Goal: Task Accomplishment & Management: Complete application form

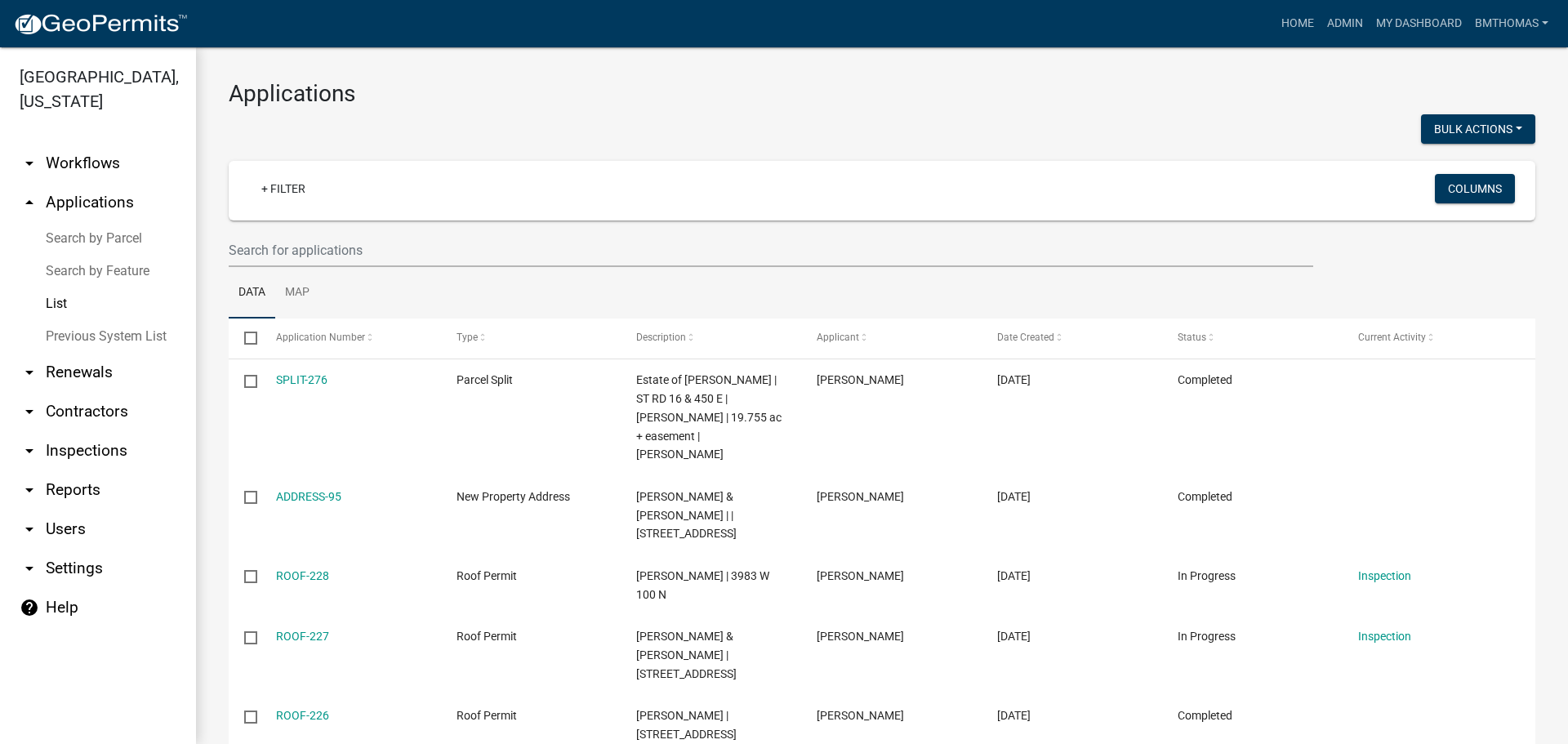
select select "3: 100"
click at [333, 251] on input "text" at bounding box center [771, 249] width 1085 height 33
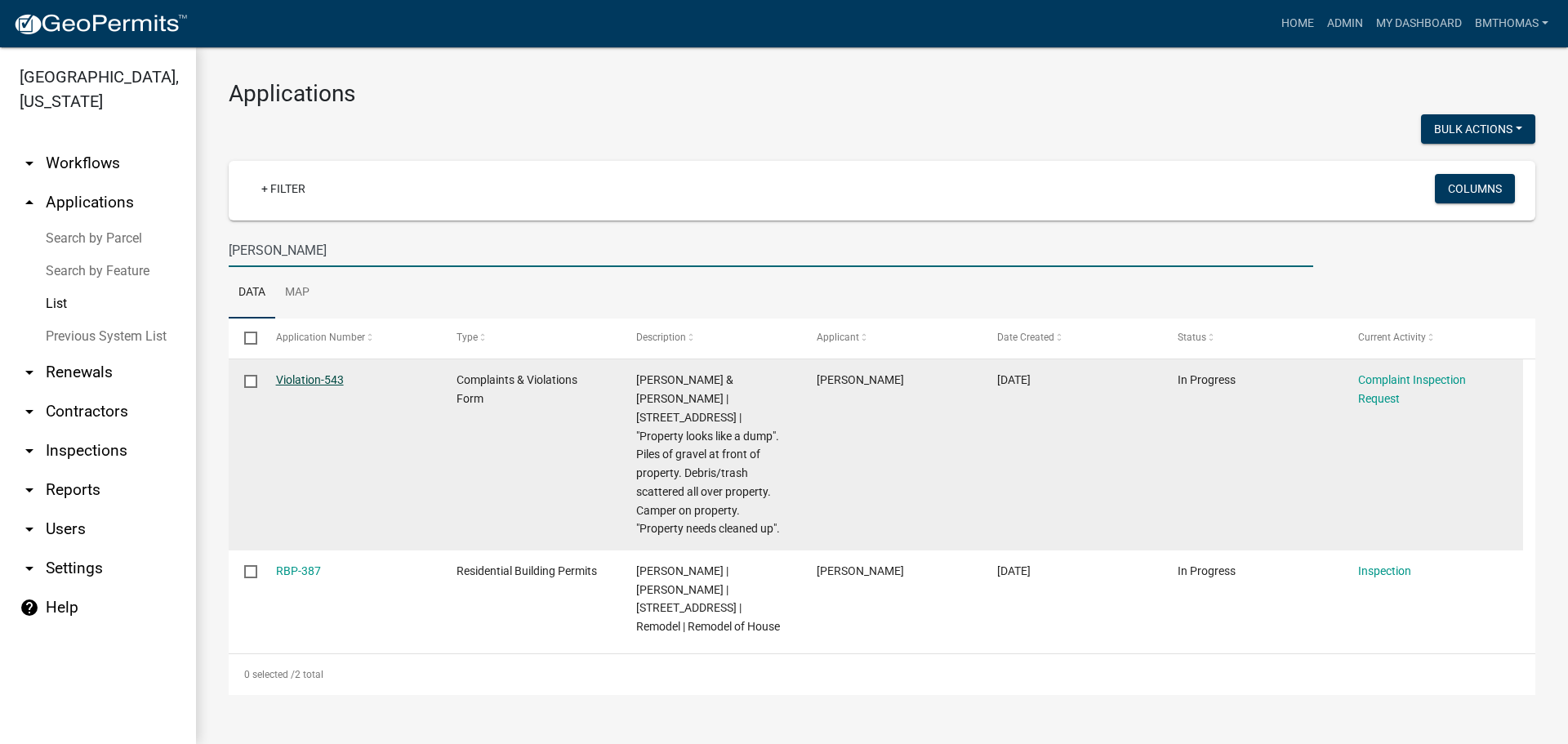
type input "[PERSON_NAME]"
click at [317, 374] on link "Violation-543" at bounding box center [310, 380] width 68 height 13
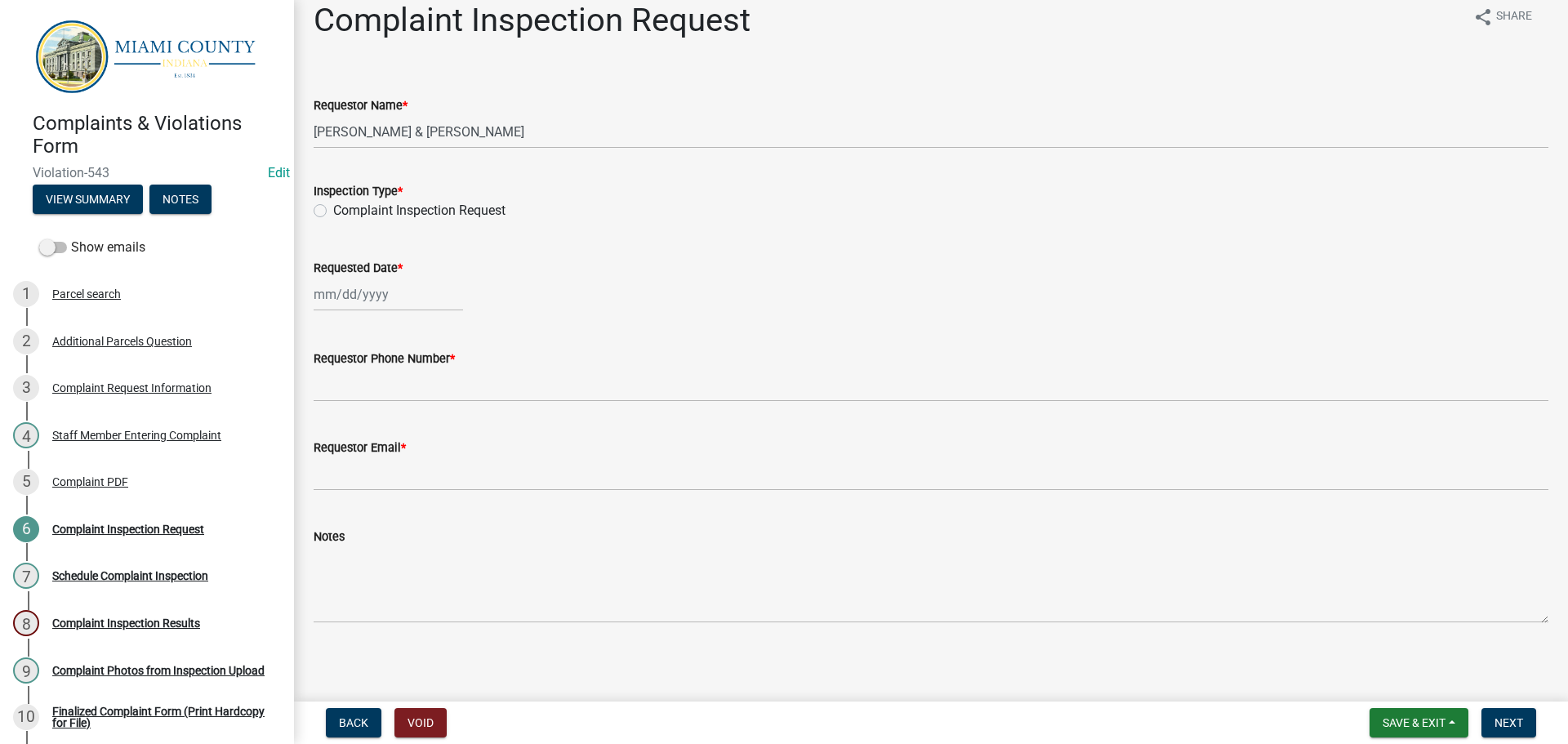
scroll to position [24, 0]
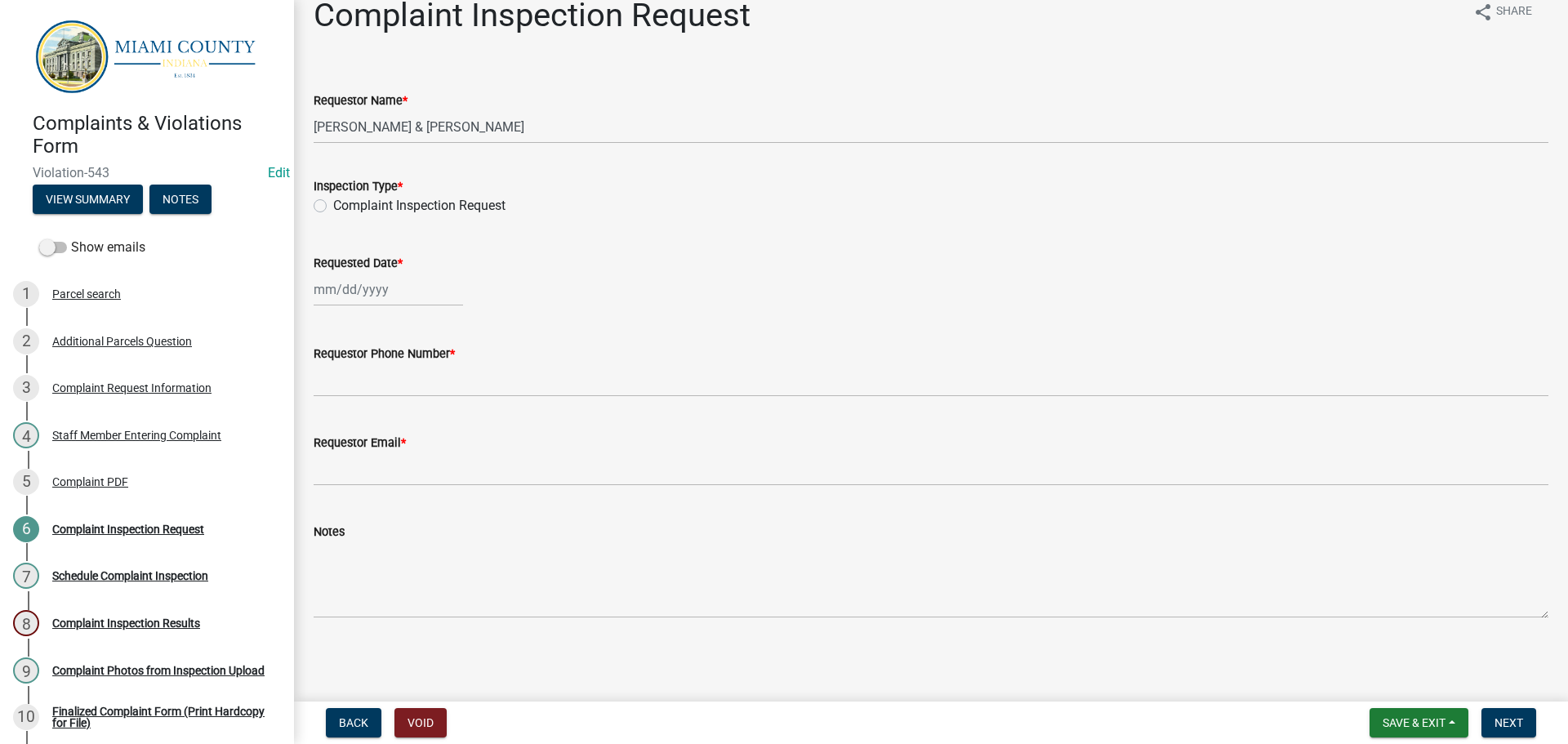
click at [333, 206] on label "Complaint Inspection Request" at bounding box center [419, 205] width 172 height 20
click at [333, 206] on input "Complaint Inspection Request" at bounding box center [339, 201] width 11 height 11
radio input "true"
click at [397, 295] on div at bounding box center [388, 288] width 149 height 33
select select "8"
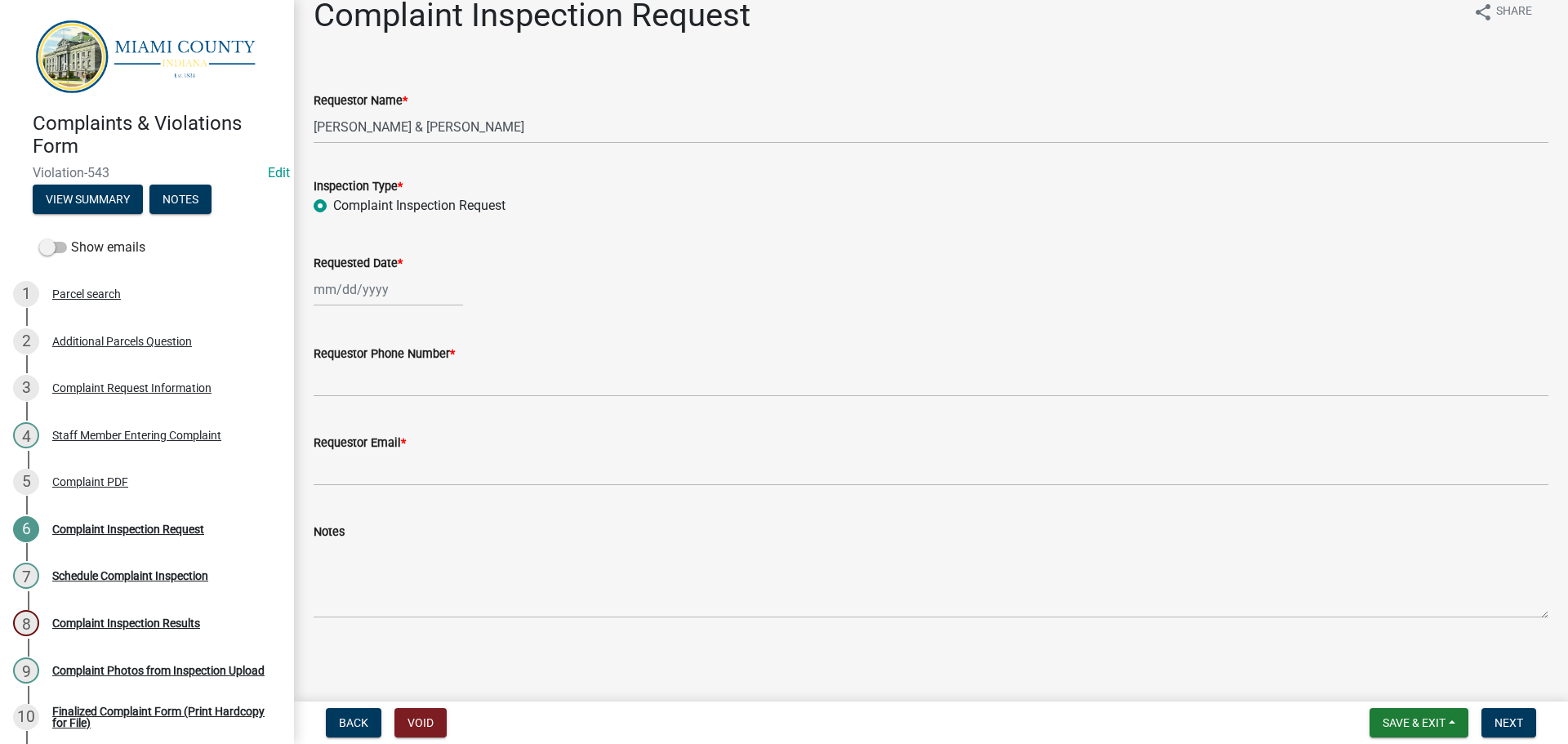
select select "2025"
click at [411, 431] on div "14" at bounding box center [407, 428] width 26 height 26
type input "[DATE]"
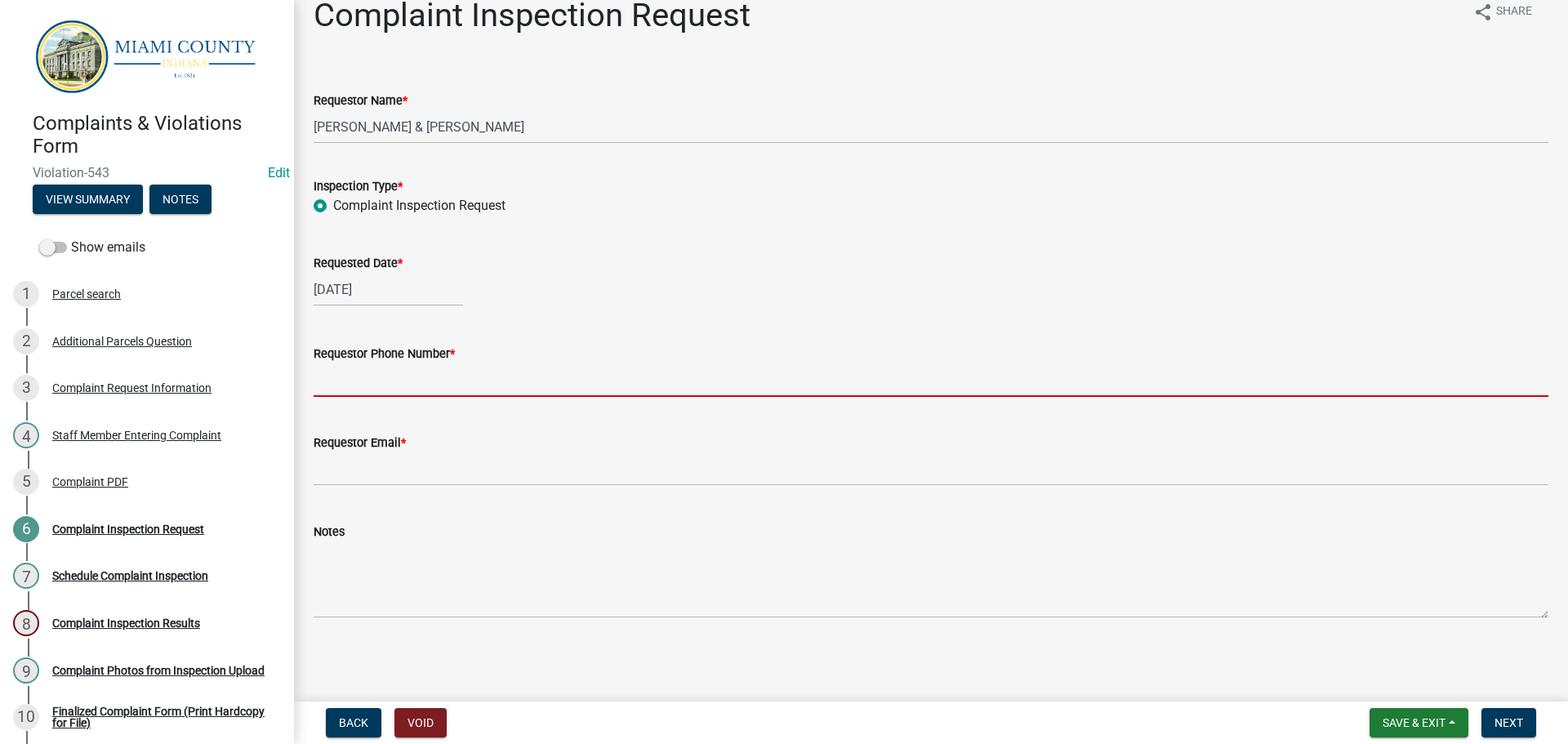
click at [382, 375] on input "Requestor Phone Number *" at bounding box center [931, 380] width 1235 height 33
type input "000-000-0000"
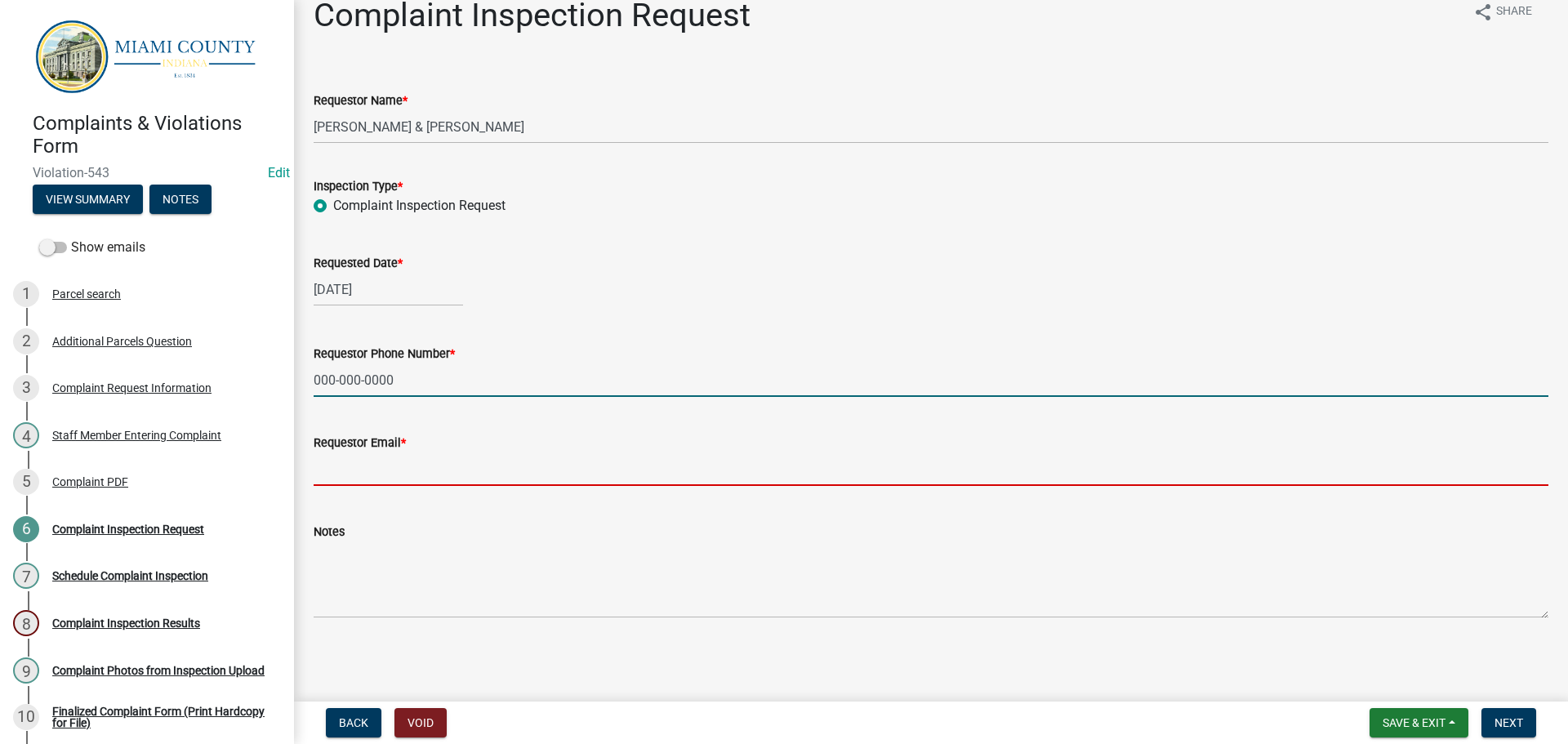
click at [374, 464] on input "Requestor Email *" at bounding box center [931, 468] width 1235 height 33
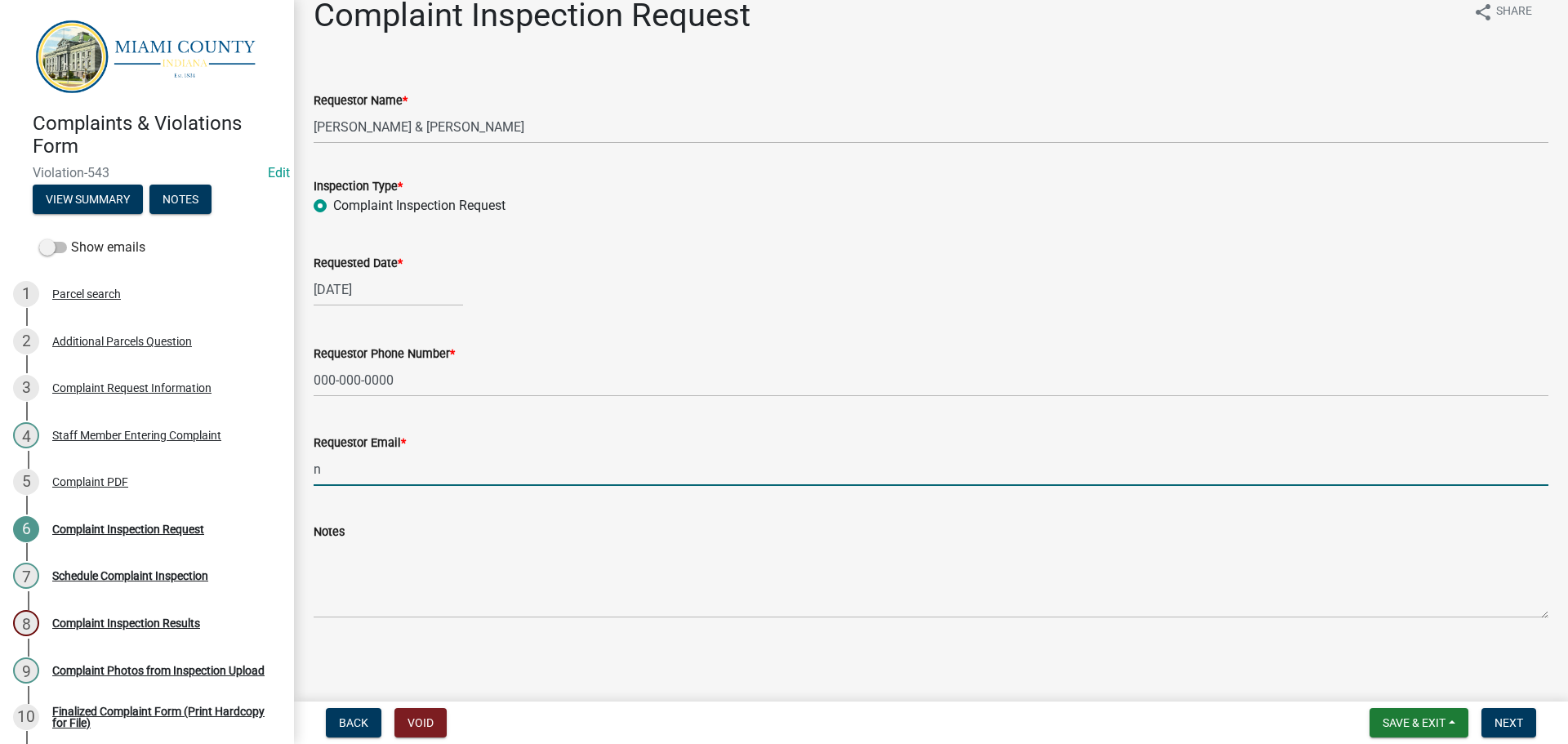
type input "[EMAIL_ADDRESS][DOMAIN_NAME]"
click at [1506, 726] on span "Next" at bounding box center [1508, 722] width 29 height 13
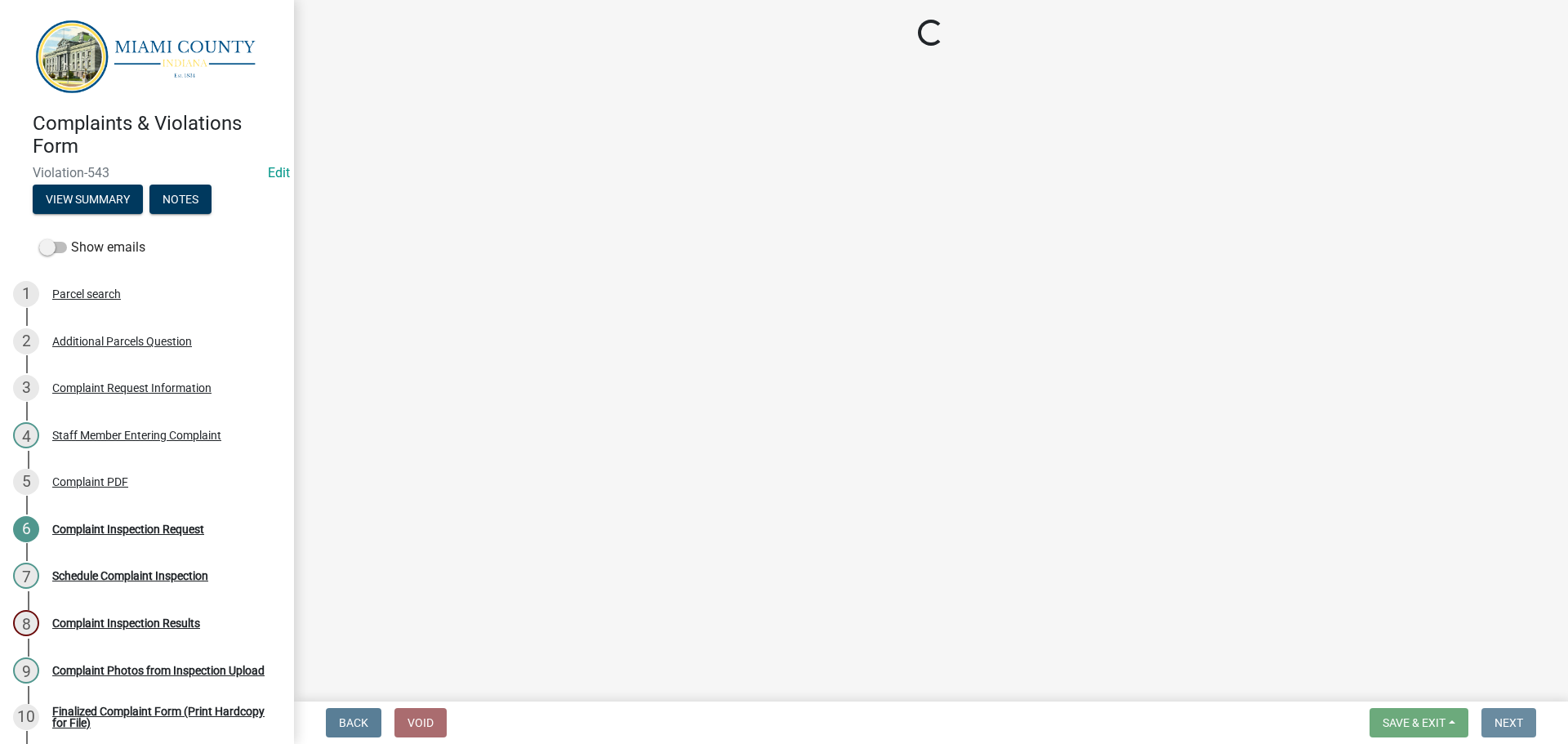
scroll to position [0, 0]
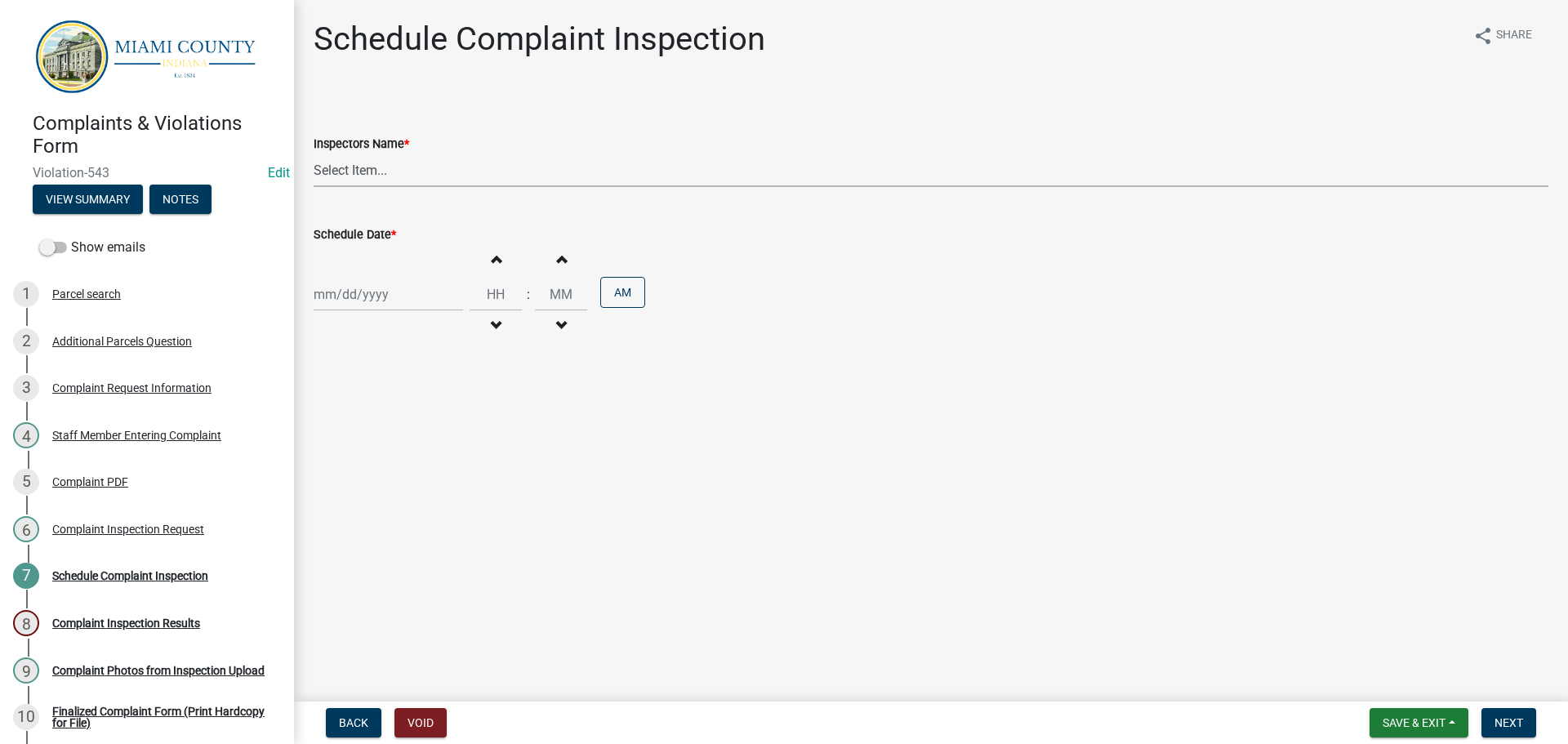
click at [402, 171] on select "Select Item... bmthomas ([PERSON_NAME]) croser ([PERSON_NAME]) [PERSON_NAME] ([…" at bounding box center [931, 170] width 1235 height 33
select select "0324ce59-dc13-463c-88f6-21718b6e040a"
click at [314, 154] on select "Select Item... bmthomas ([PERSON_NAME]) croser ([PERSON_NAME]) [PERSON_NAME] ([…" at bounding box center [931, 170] width 1235 height 33
click at [390, 288] on div at bounding box center [388, 294] width 149 height 33
select select "8"
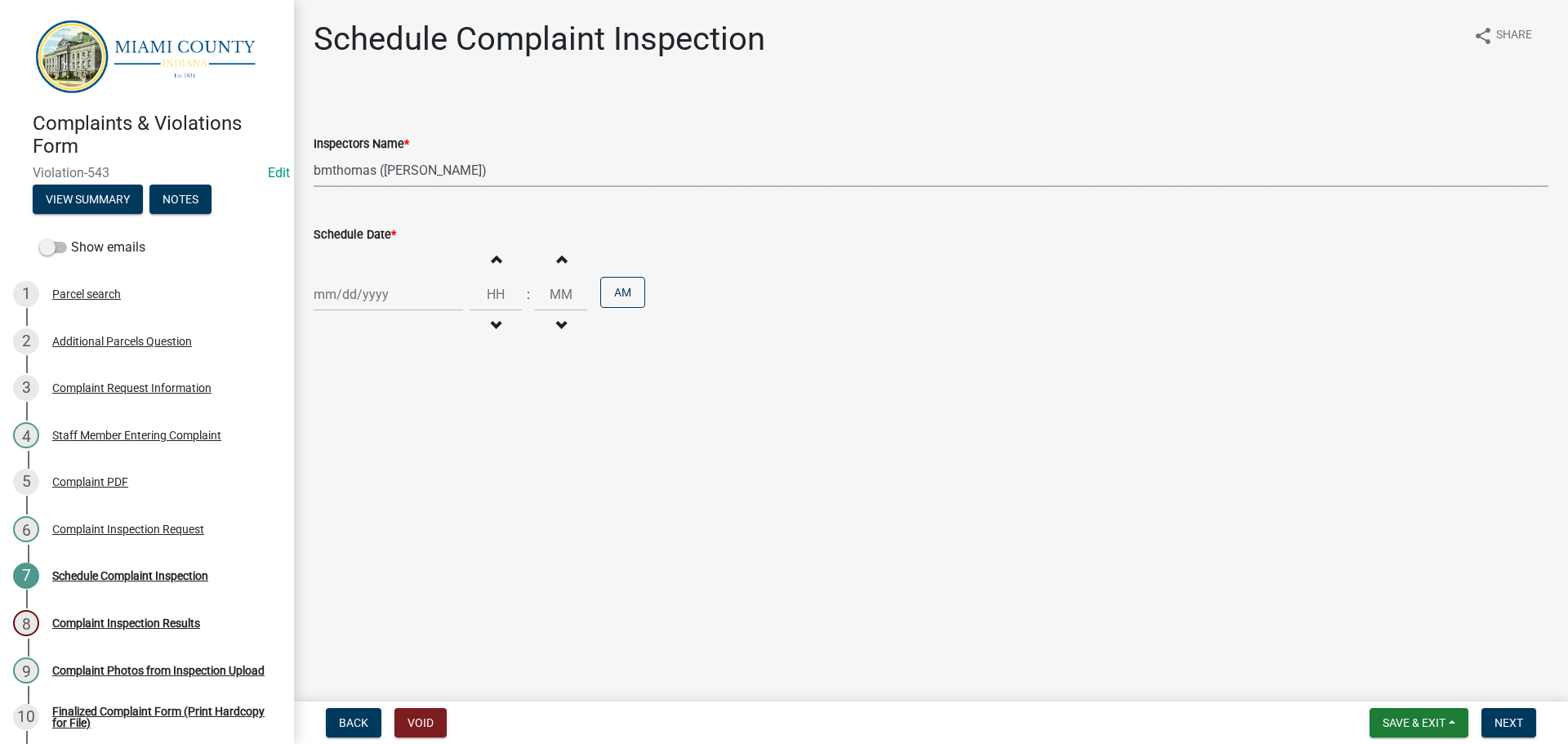
select select "2025"
click at [414, 431] on div "14" at bounding box center [407, 433] width 26 height 26
type input "[DATE]"
click at [562, 259] on button "Increment minutes" at bounding box center [561, 258] width 34 height 29
type input "12"
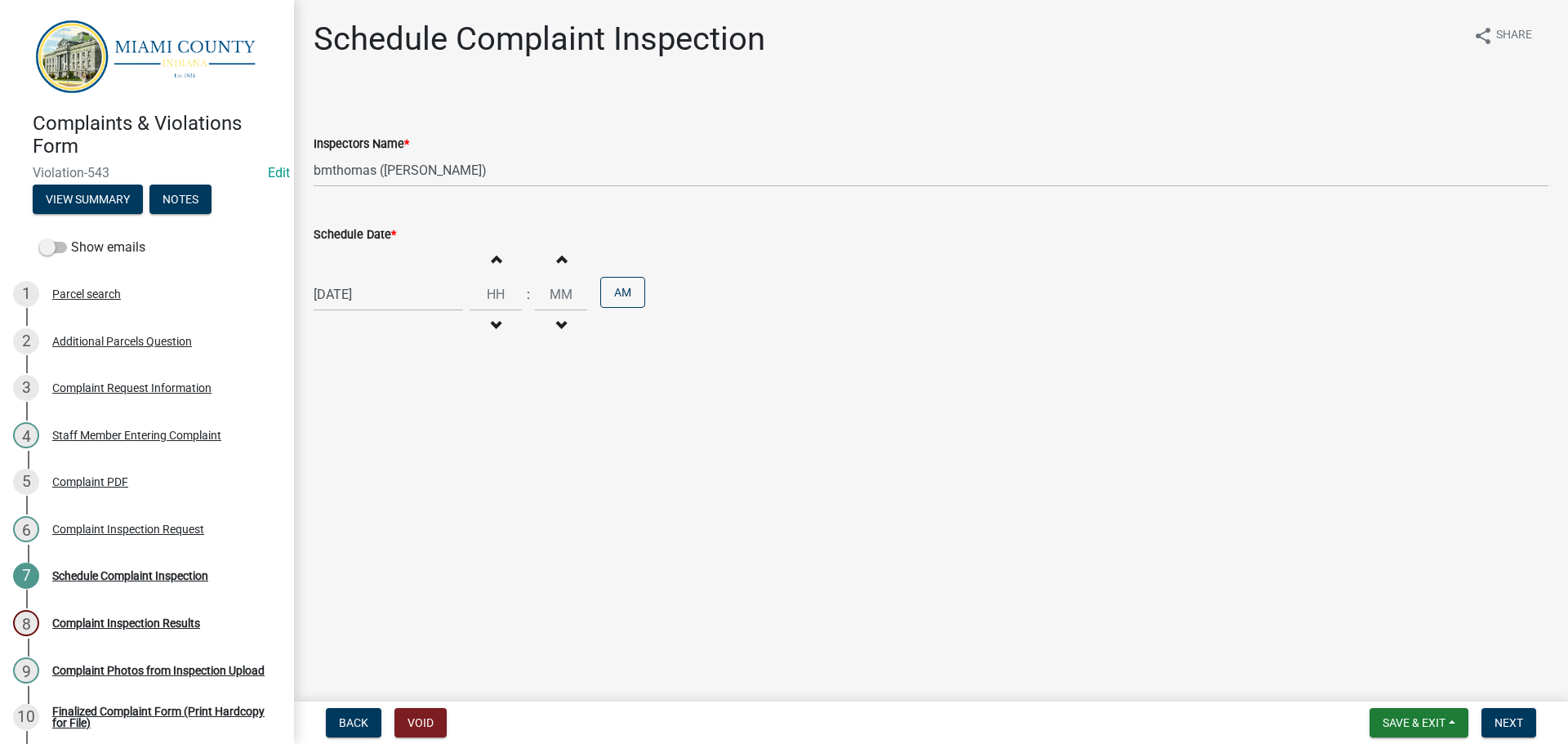
type input "01"
click at [1509, 722] on span "Next" at bounding box center [1508, 722] width 29 height 13
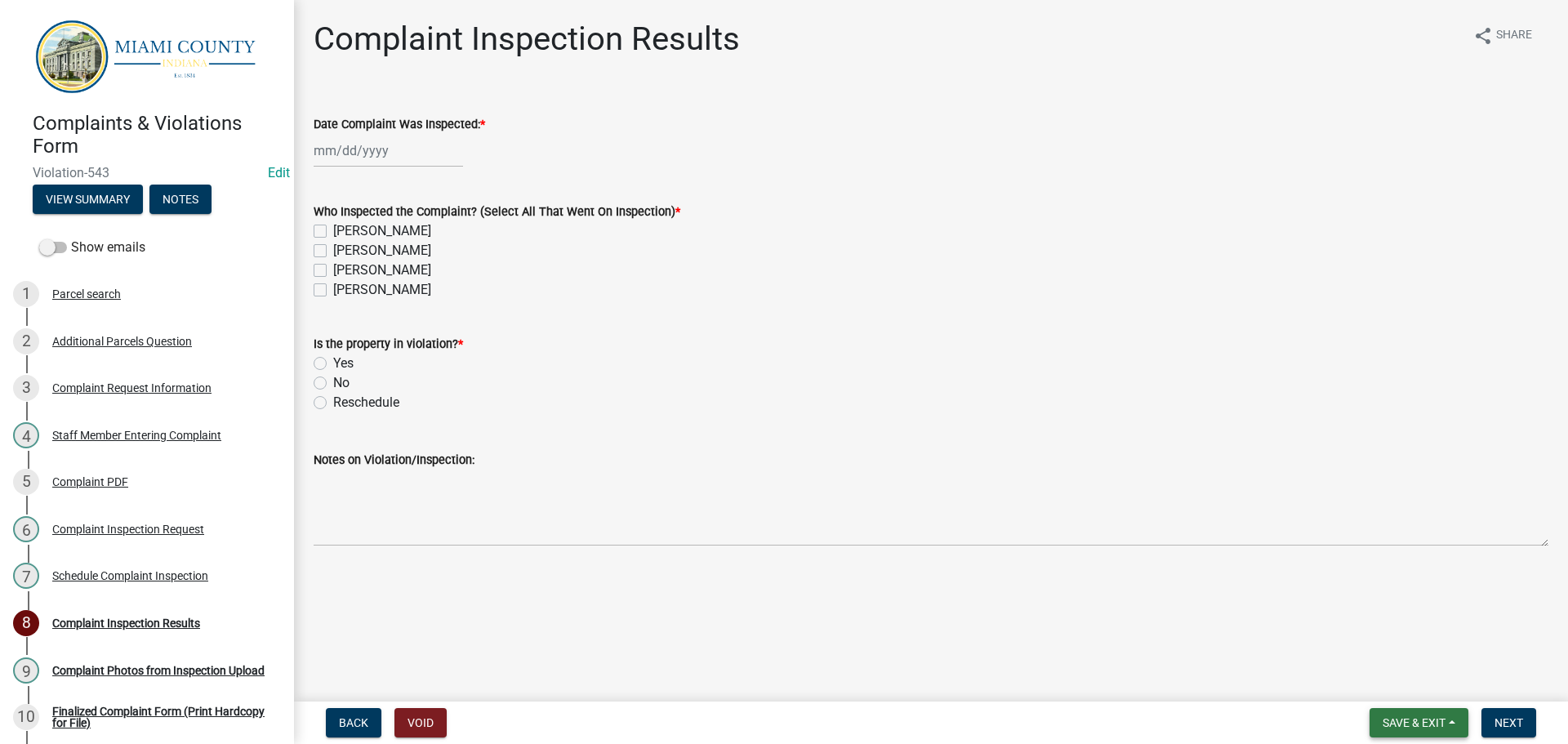
click at [1414, 722] on span "Save & Exit" at bounding box center [1413, 722] width 63 height 13
click at [1390, 681] on button "Save & Exit" at bounding box center [1403, 680] width 130 height 39
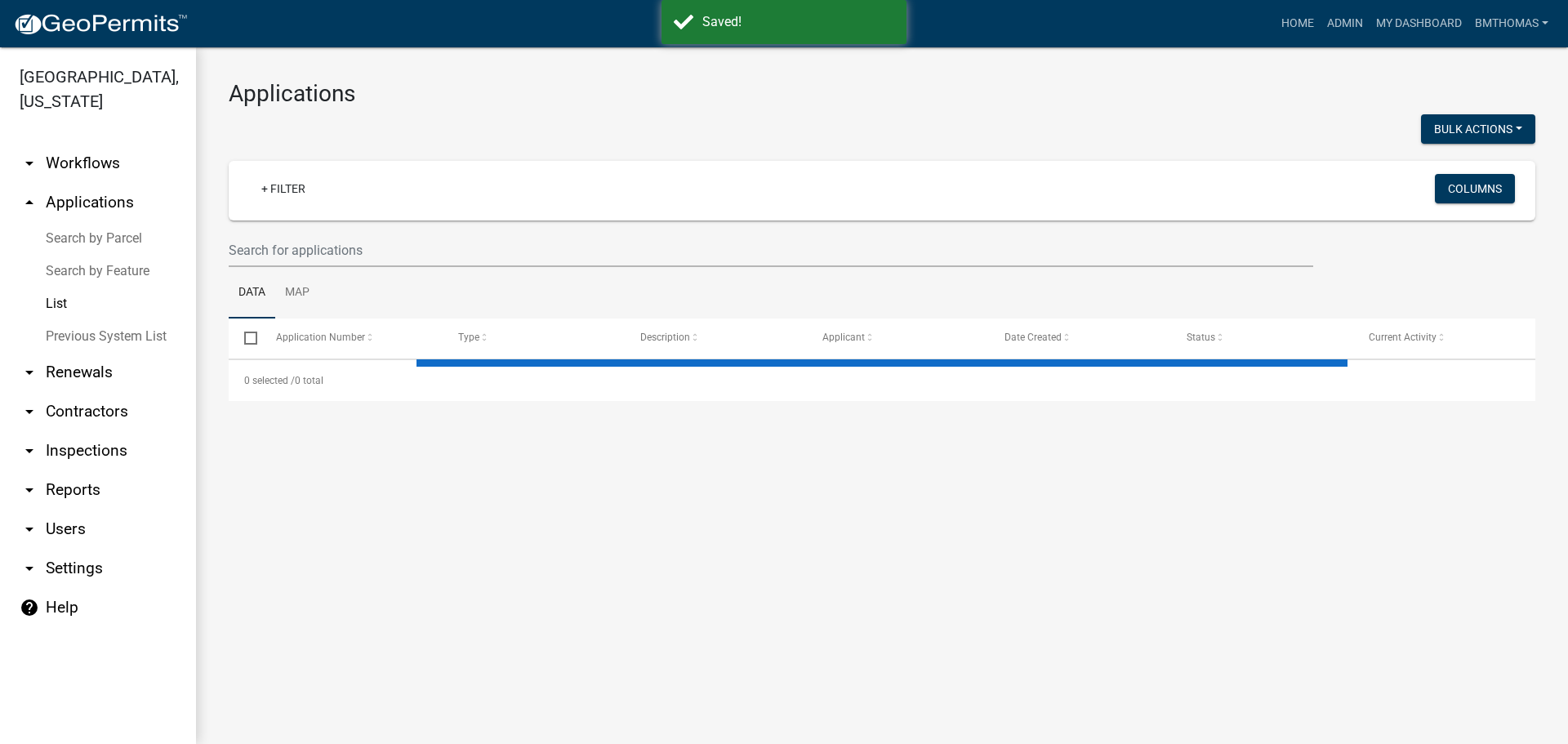
select select "3: 100"
